Goal: Task Accomplishment & Management: Use online tool/utility

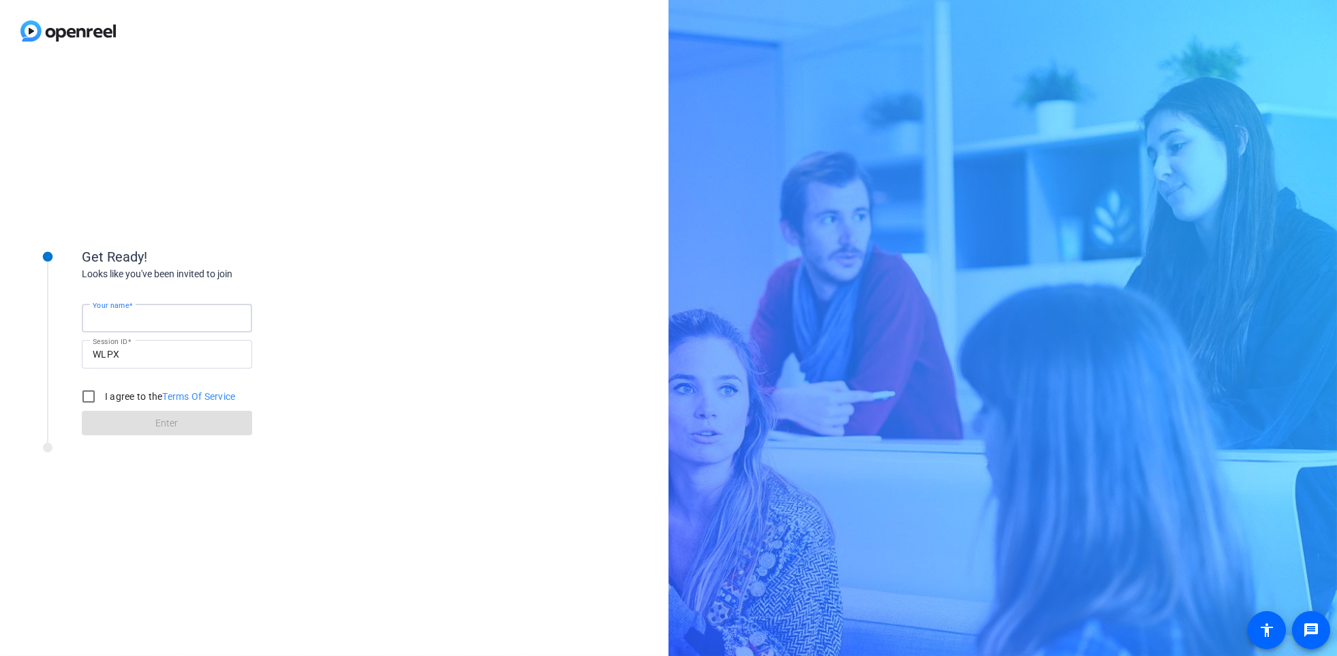
click at [155, 318] on input "Your name" at bounding box center [167, 318] width 149 height 16
type input "[PERSON_NAME]"
click at [87, 397] on input "I agree to the Terms Of Service" at bounding box center [88, 396] width 27 height 27
checkbox input "true"
click at [167, 427] on span "Enter" at bounding box center [167, 423] width 22 height 14
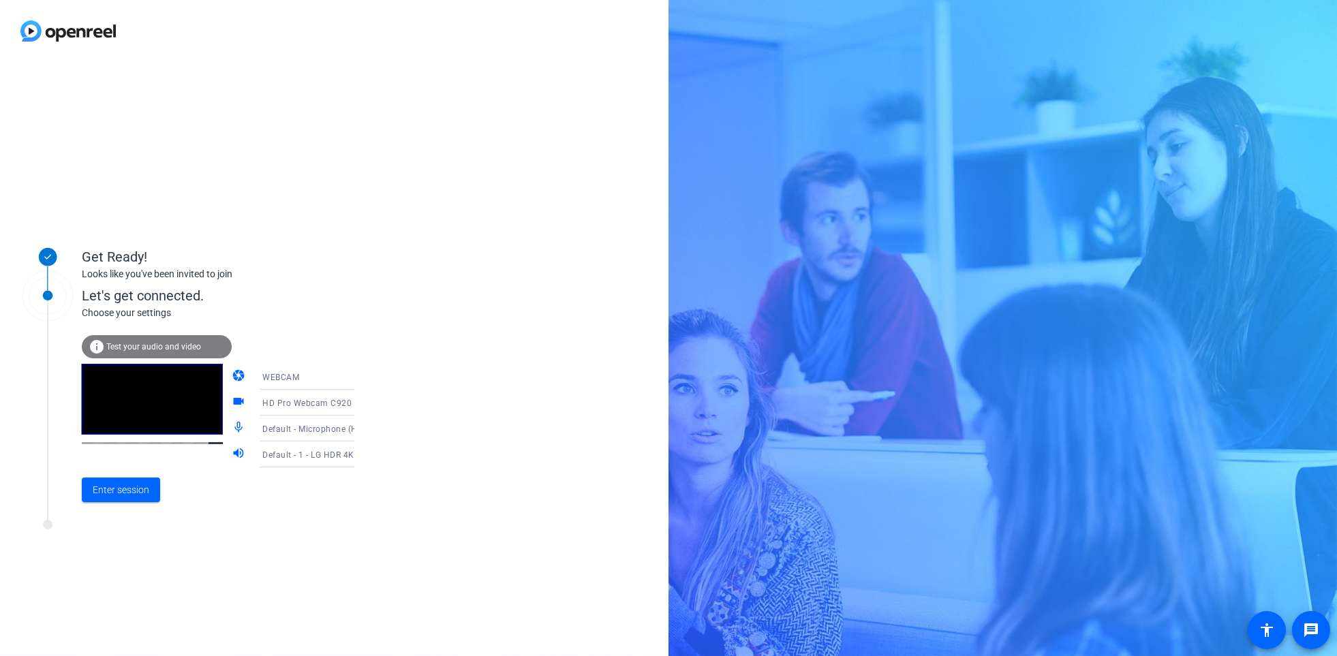
click at [152, 348] on span "Test your audio and video" at bounding box center [153, 347] width 95 height 10
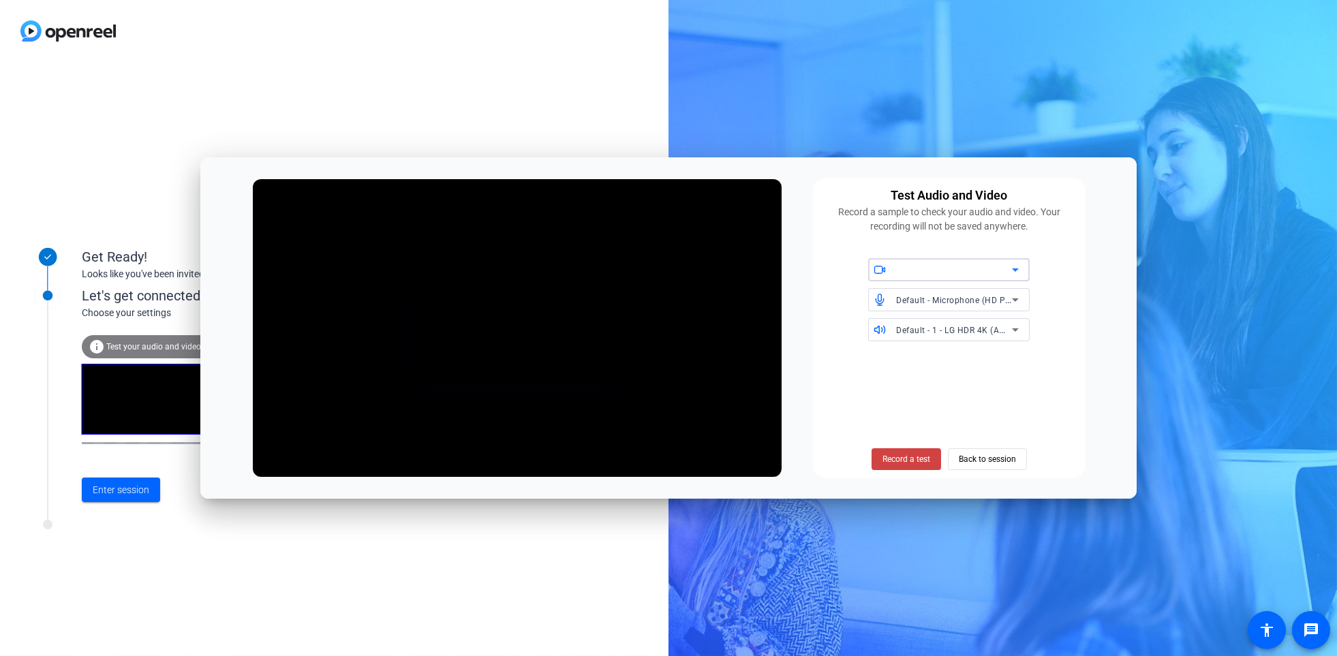
click at [1015, 300] on icon at bounding box center [1015, 299] width 7 height 3
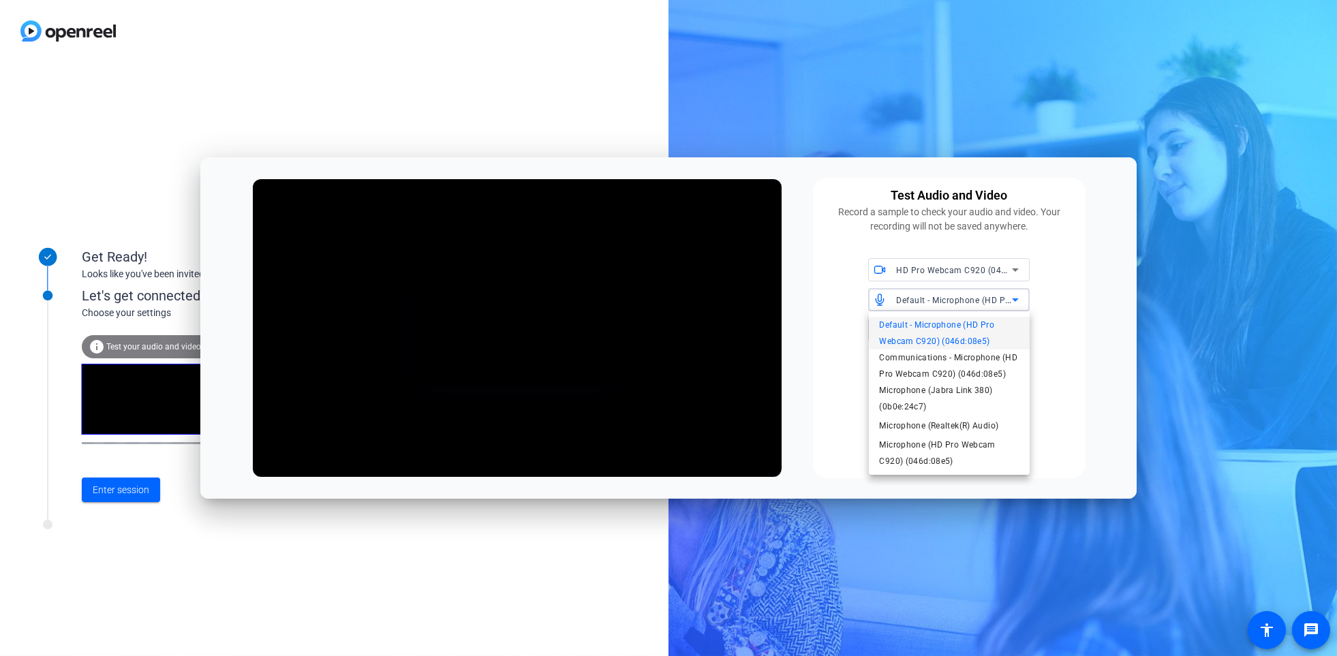
click at [1001, 323] on span "Default - Microphone (HD Pro Webcam C920) (046d:08e5)" at bounding box center [950, 333] width 140 height 33
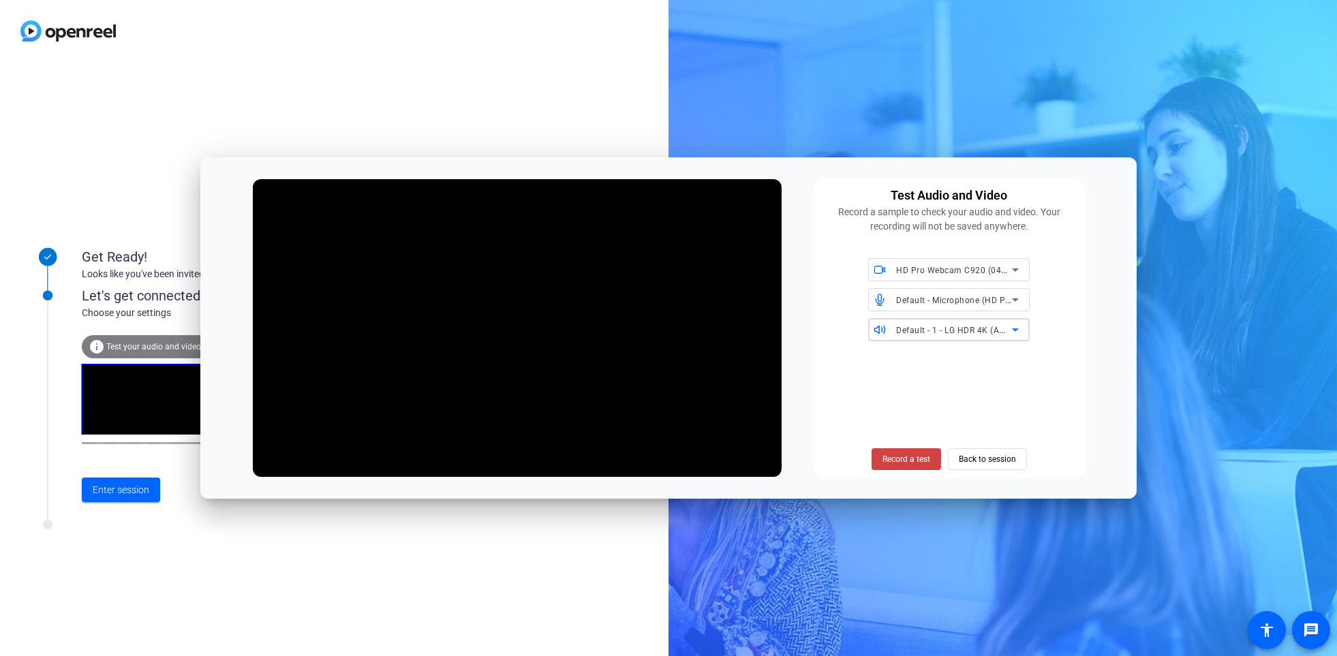
click at [1008, 322] on icon at bounding box center [1015, 330] width 16 height 16
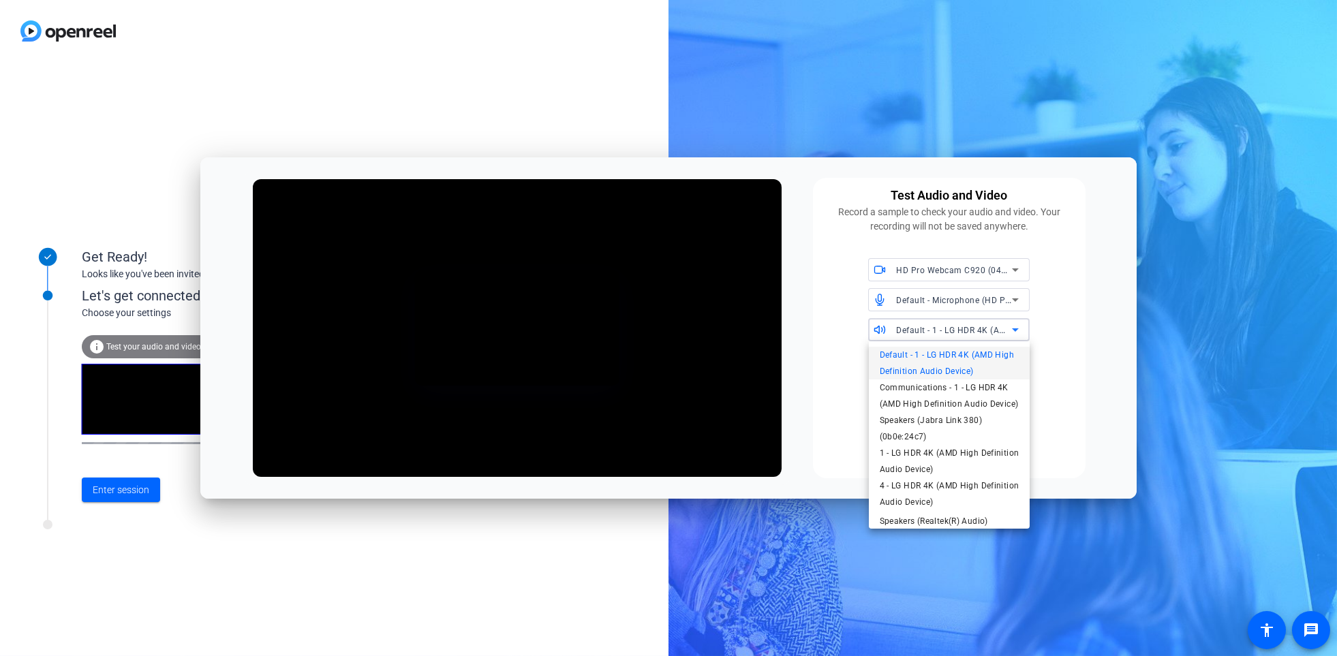
click at [1011, 324] on div at bounding box center [668, 328] width 1337 height 656
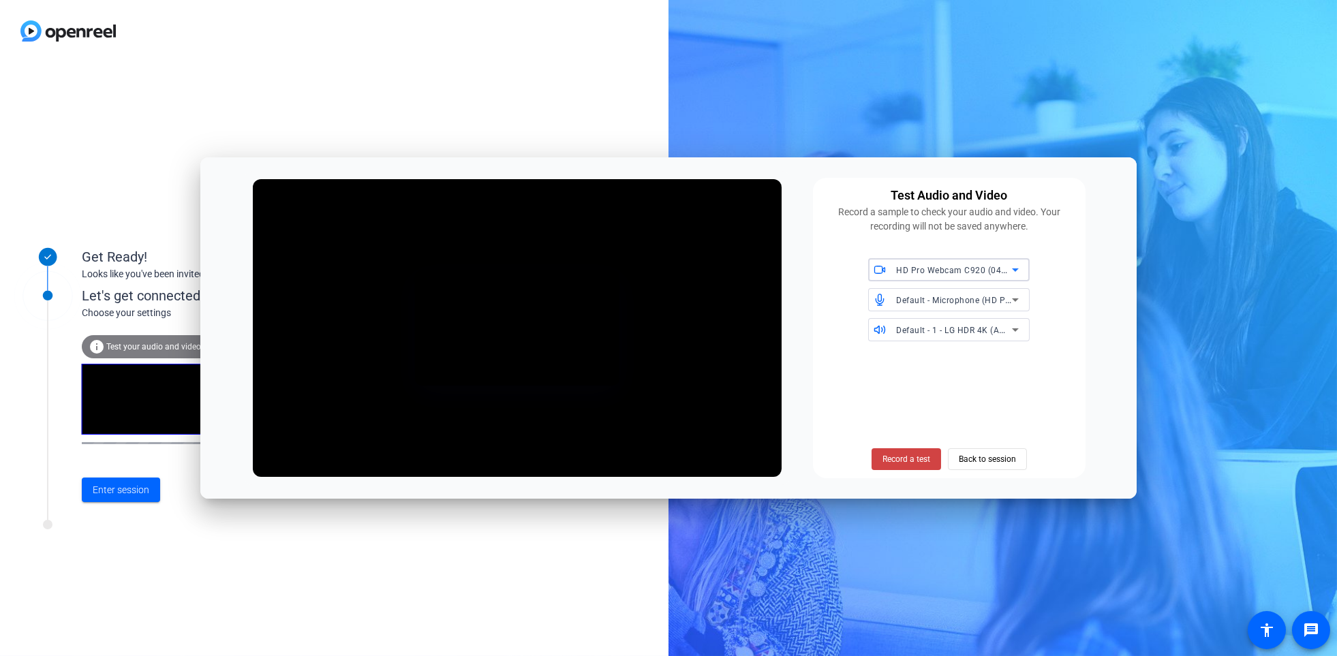
click at [996, 271] on span "HD Pro Webcam C920 (046d:08e5)" at bounding box center [966, 269] width 140 height 11
click at [996, 271] on div at bounding box center [668, 328] width 1337 height 656
click at [972, 452] on span "Back to session" at bounding box center [987, 459] width 57 height 26
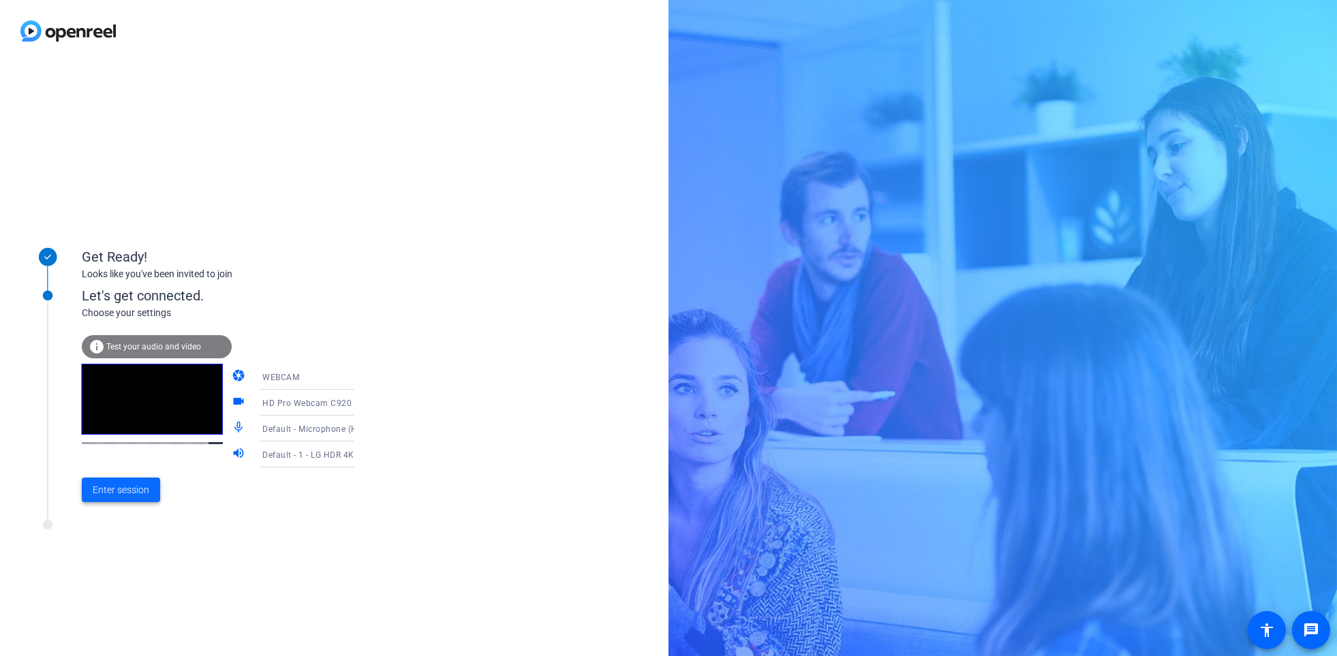
click at [114, 483] on span "Enter session" at bounding box center [121, 490] width 57 height 14
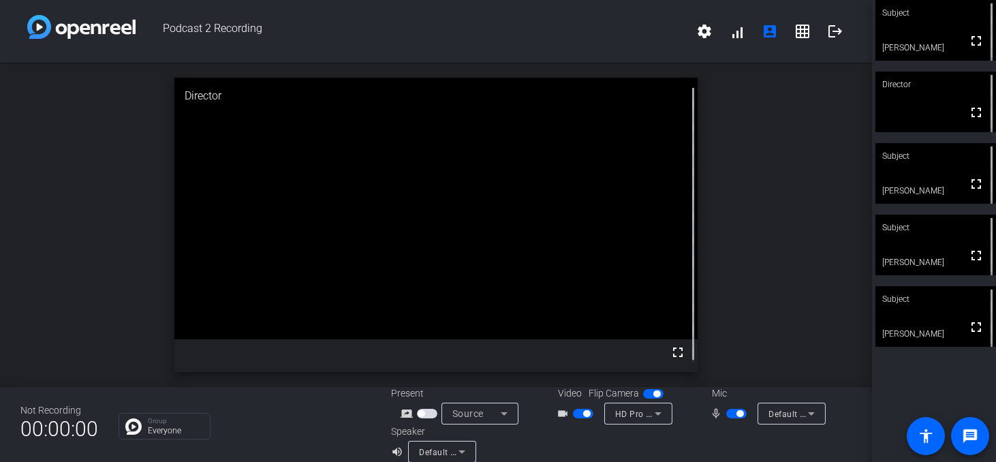
drag, startPoint x: 0, startPoint y: 222, endPoint x: 33, endPoint y: 223, distance: 32.7
click at [33, 223] on div "open_in_new Director fullscreen" at bounding box center [436, 225] width 872 height 324
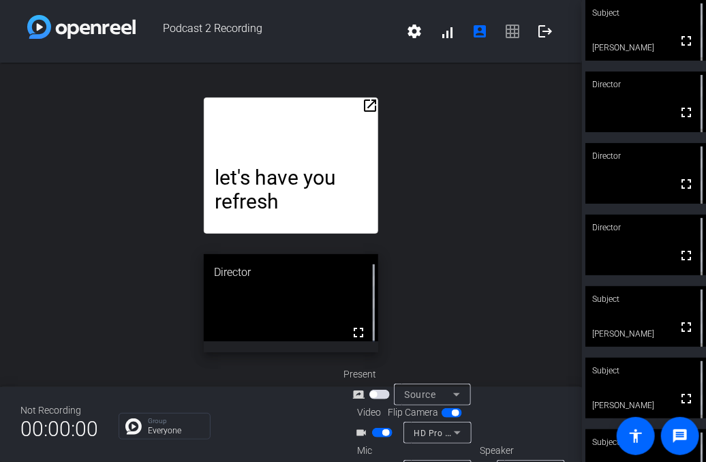
click at [285, 208] on p "let's have you refresh" at bounding box center [291, 190] width 153 height 48
click at [458, 463] on icon at bounding box center [457, 471] width 16 height 16
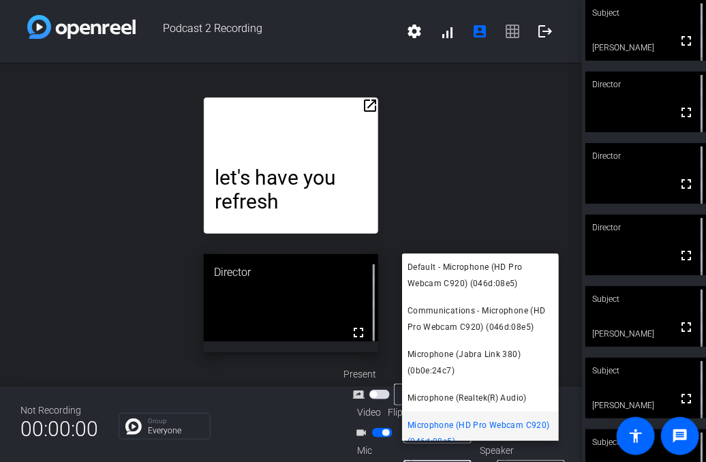
drag, startPoint x: 307, startPoint y: 418, endPoint x: 315, endPoint y: 417, distance: 8.3
click at [308, 418] on div at bounding box center [353, 231] width 706 height 462
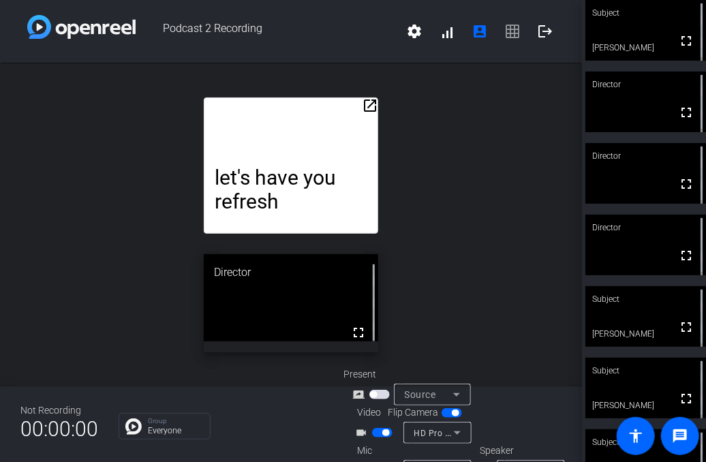
scroll to position [53, 0]
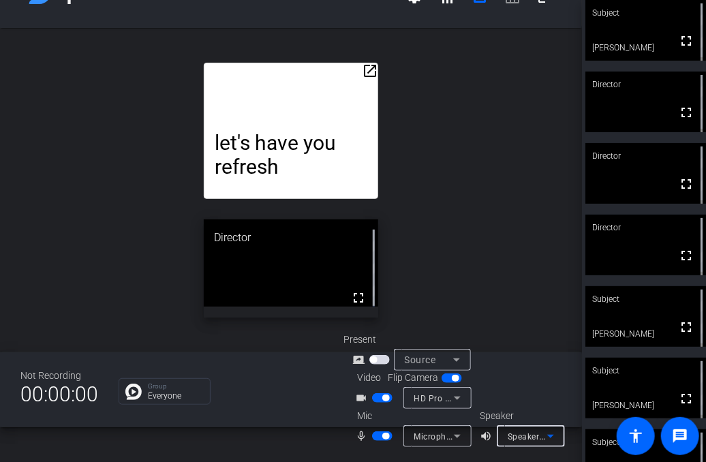
click at [508, 431] on div "Speakers (Realtek(R) Audio)" at bounding box center [528, 436] width 40 height 17
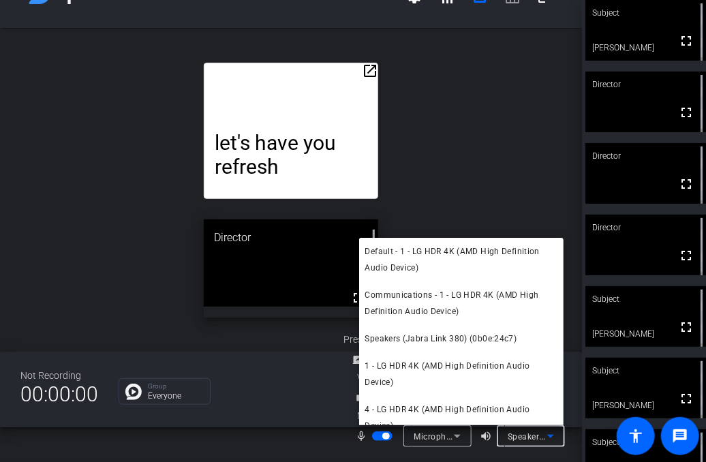
scroll to position [42, 0]
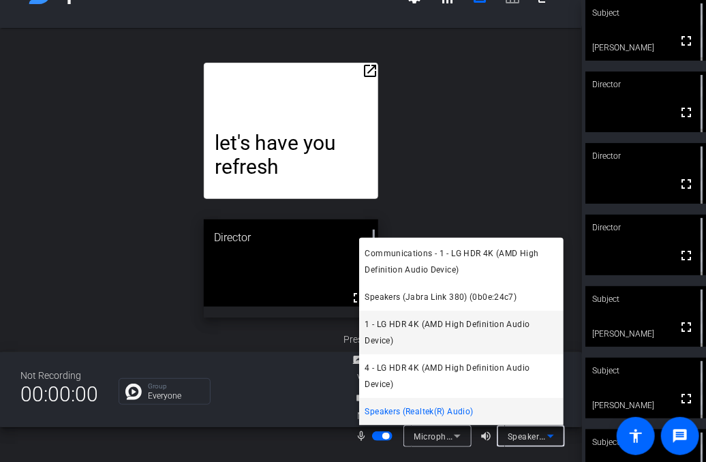
click at [393, 328] on span "1 - LG HDR 4K (AMD High Definition Audio Device)" at bounding box center [462, 332] width 194 height 33
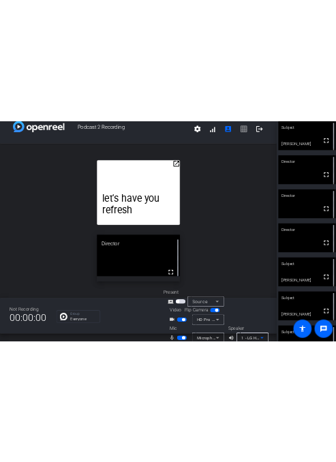
scroll to position [0, 0]
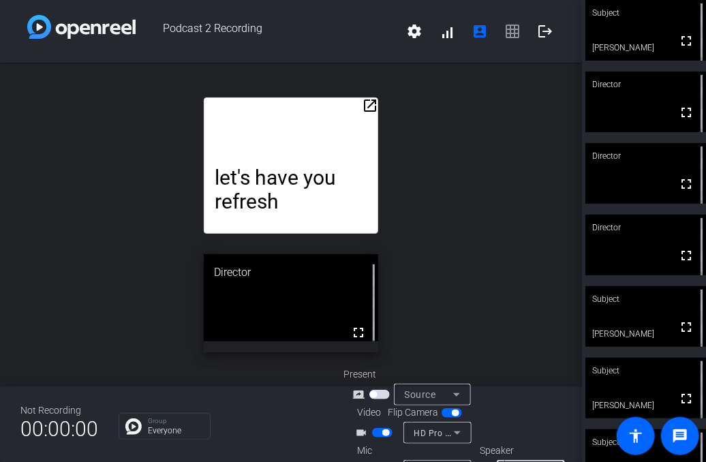
click at [370, 102] on mat-icon "open_in_new" at bounding box center [370, 105] width 16 height 16
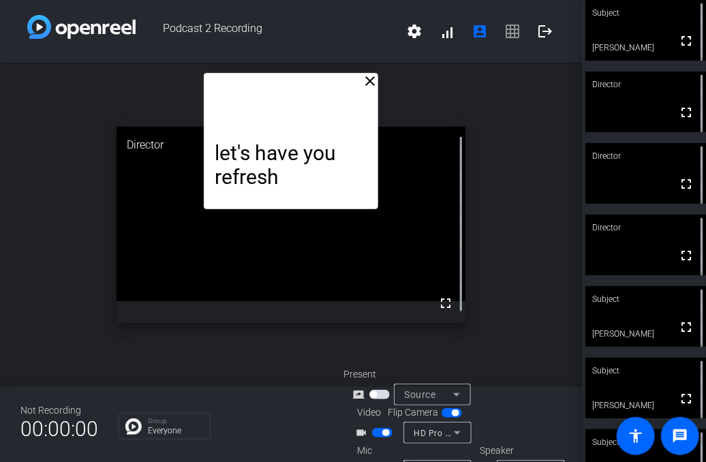
click at [369, 92] on div "let's have you refresh" at bounding box center [291, 141] width 174 height 136
click at [367, 83] on mat-icon "close" at bounding box center [370, 81] width 16 height 16
